Goal: Transaction & Acquisition: Purchase product/service

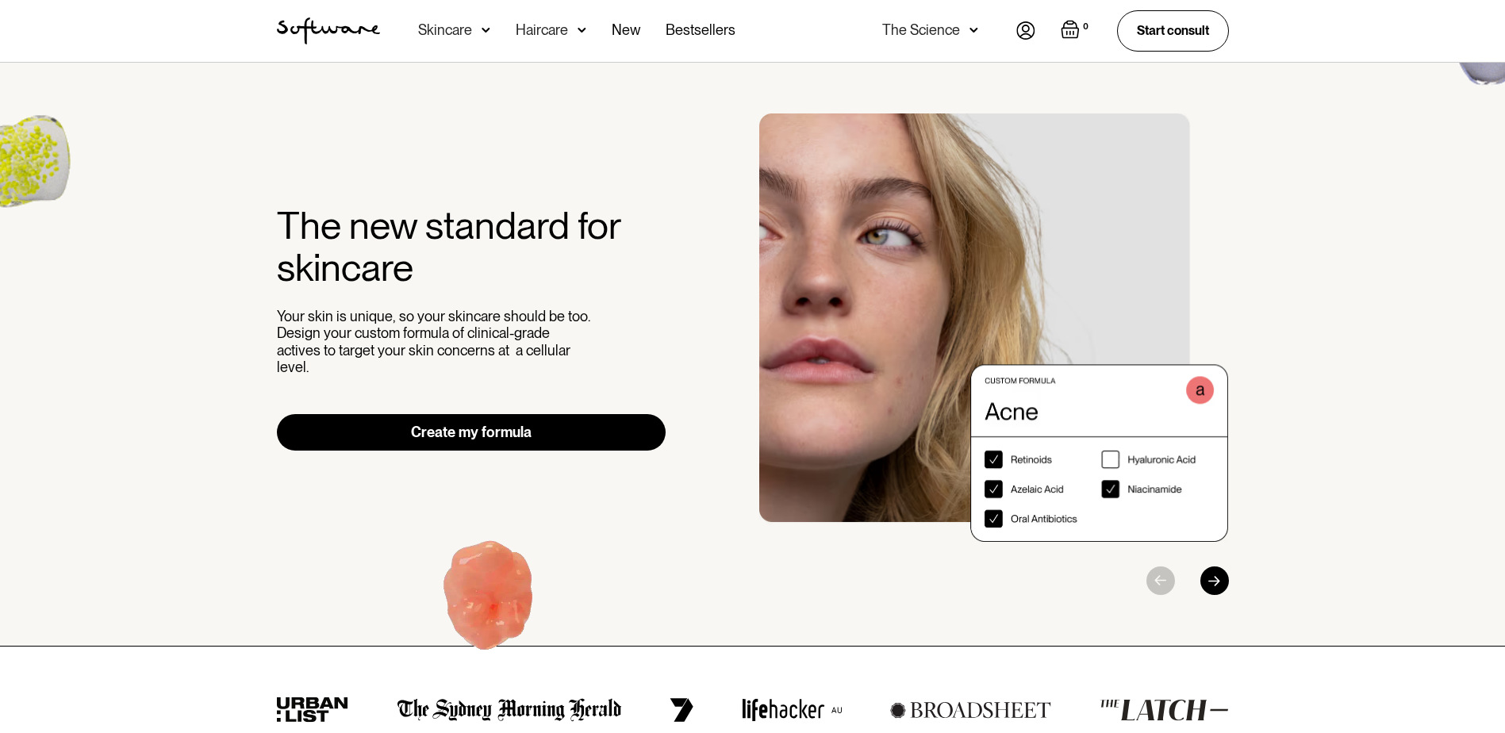
click at [962, 29] on div "The Science" at bounding box center [930, 31] width 96 height 62
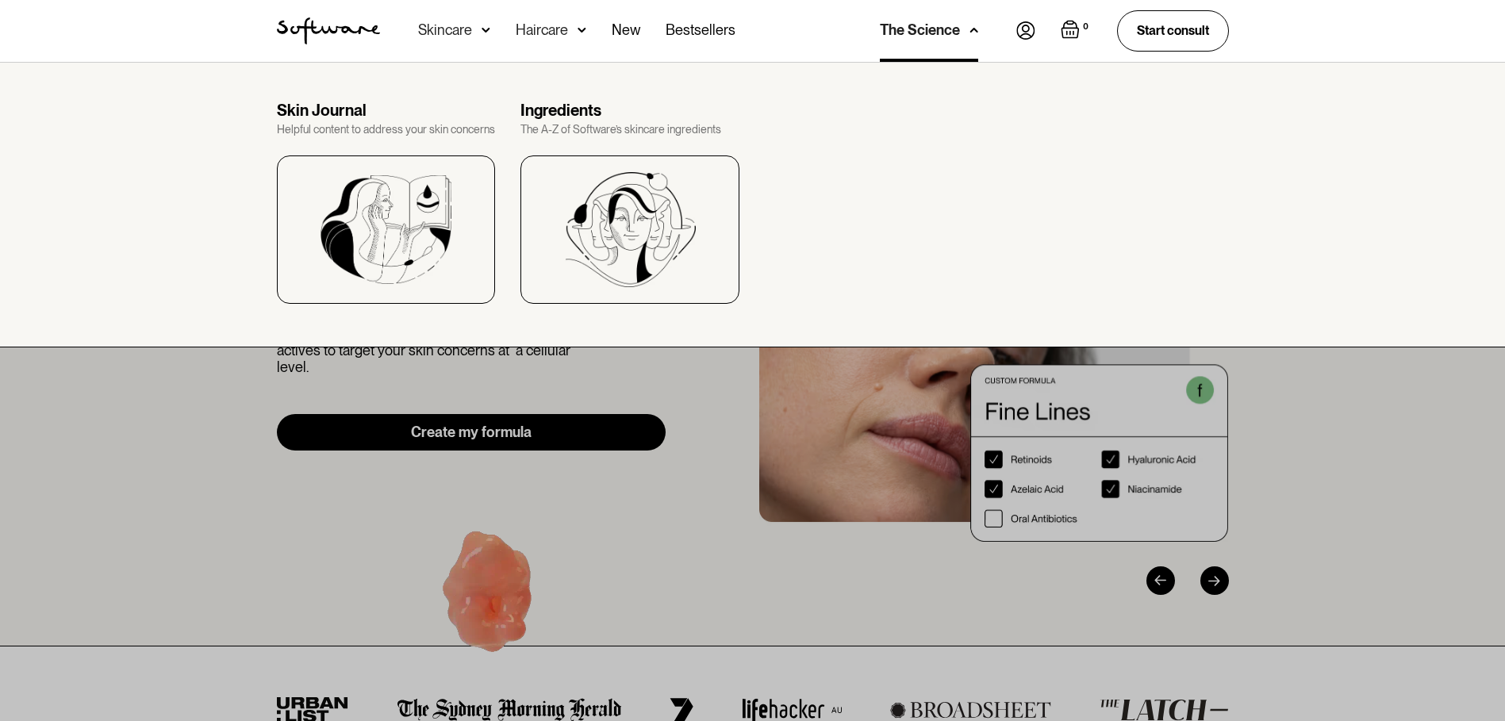
click at [440, 26] on div "Skincare" at bounding box center [445, 30] width 54 height 16
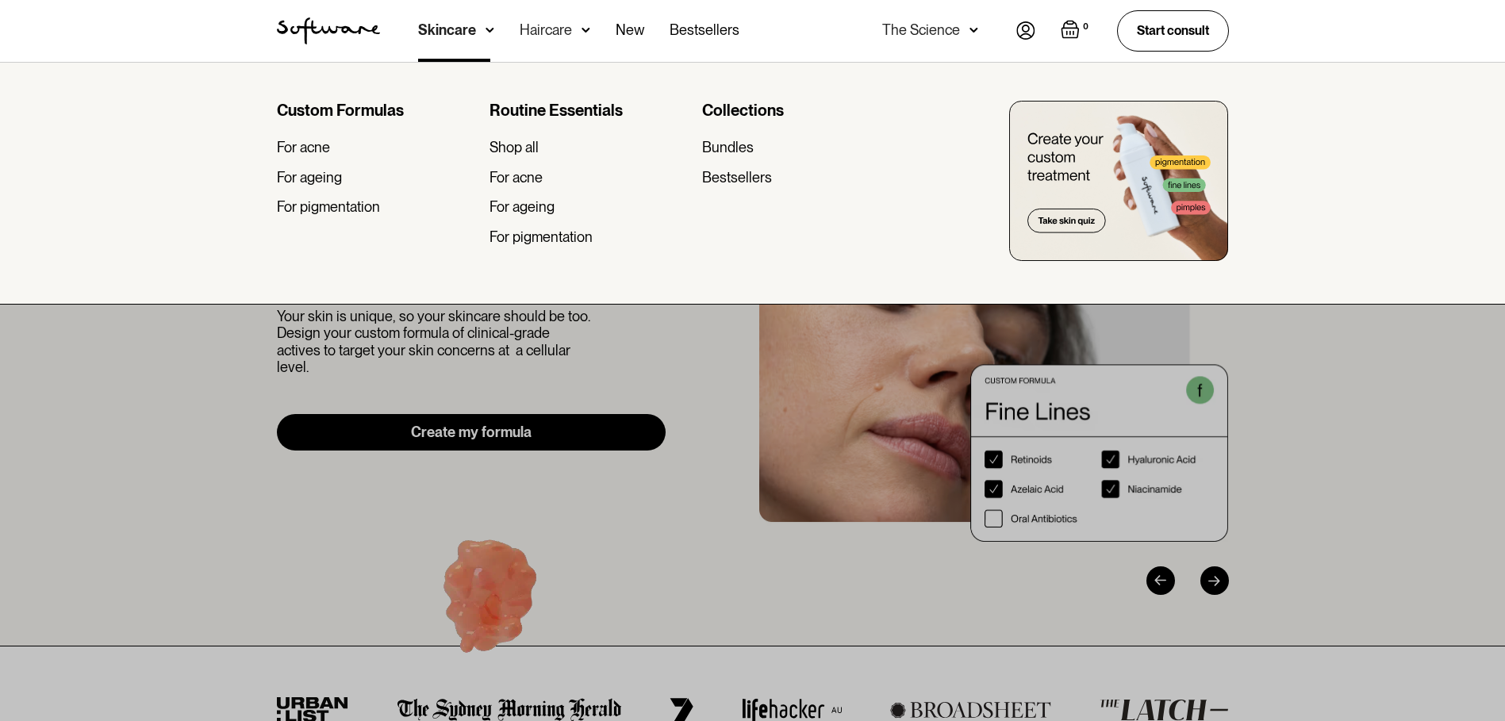
click at [87, 428] on div at bounding box center [752, 422] width 1505 height 721
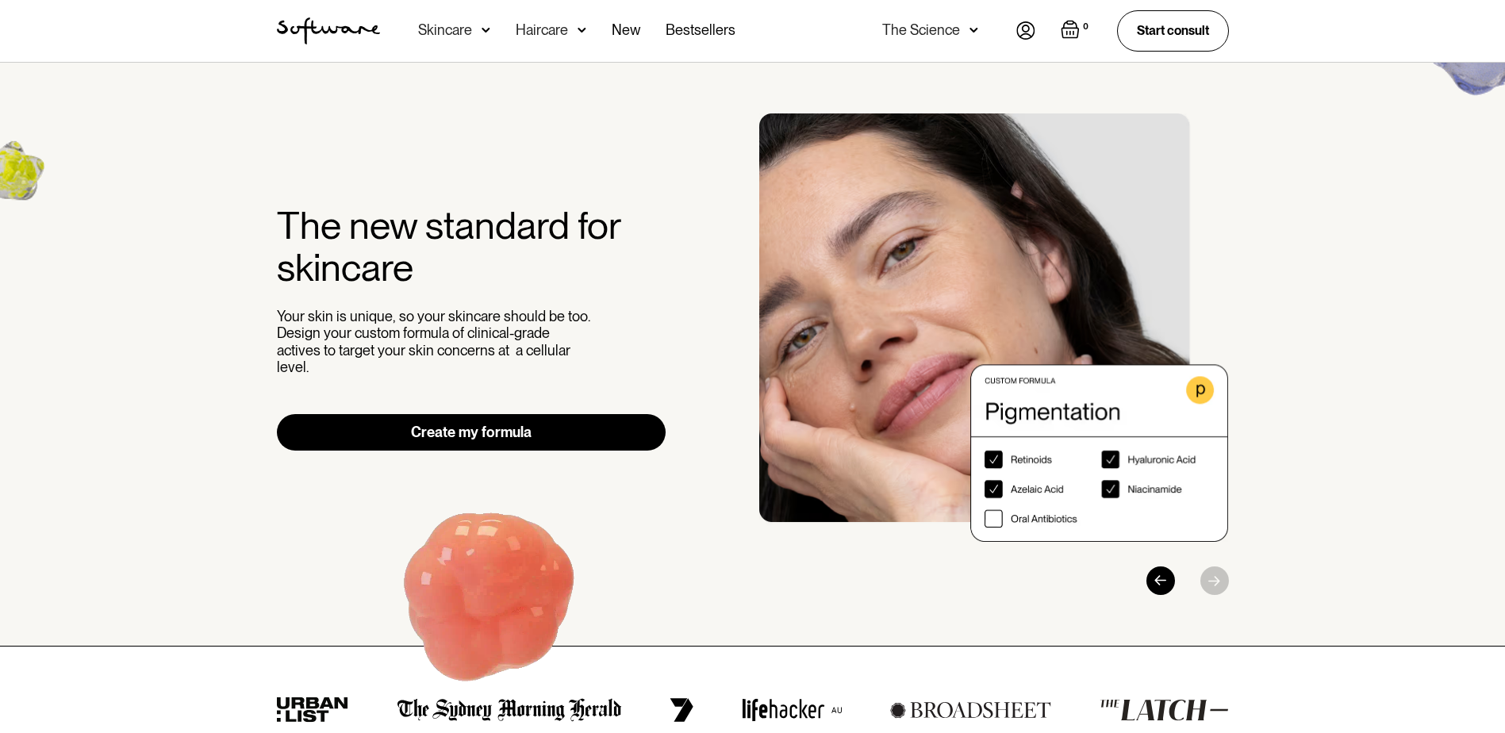
click at [392, 416] on link "Create my formula" at bounding box center [472, 432] width 390 height 36
